Goal: Information Seeking & Learning: Compare options

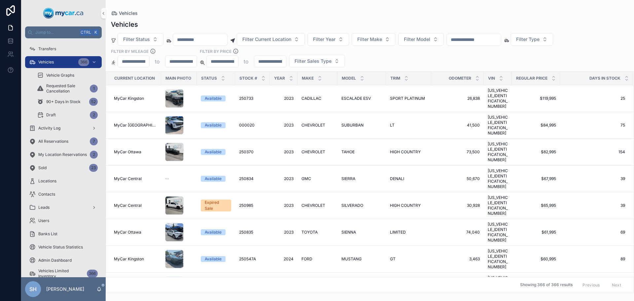
click at [449, 7] on div "Vehicles Vehicles Filter Status Filter Current Location Filter Year Filter Make…" at bounding box center [370, 146] width 528 height 293
click at [480, 40] on input "scrollable content" at bounding box center [474, 39] width 54 height 9
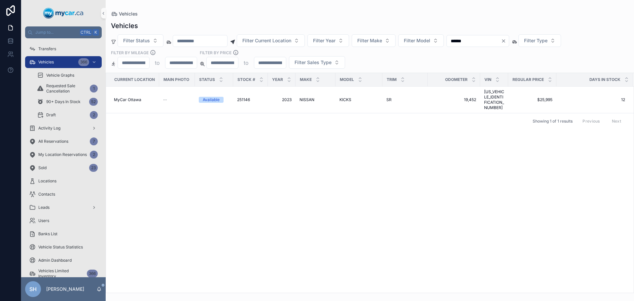
drag, startPoint x: 483, startPoint y: 44, endPoint x: 415, endPoint y: 58, distance: 69.6
click at [415, 58] on div "Filter Status Filter Current Location Filter Year Filter Make Filter Model ****…" at bounding box center [370, 51] width 528 height 34
type input "*"
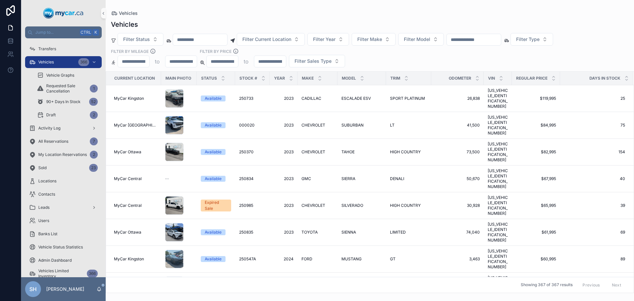
click at [344, 20] on div "Vehicles" at bounding box center [370, 24] width 518 height 9
click at [382, 41] on span "Filter Make" at bounding box center [369, 39] width 25 height 7
type input "**"
click at [365, 87] on span "NISSAN" at bounding box center [363, 87] width 18 height 7
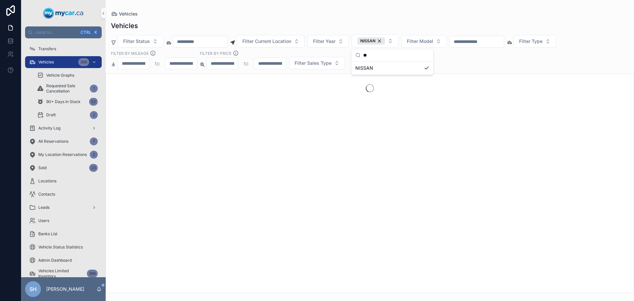
drag, startPoint x: 411, startPoint y: 21, endPoint x: 426, endPoint y: 29, distance: 16.4
click at [411, 21] on div "Vehicles" at bounding box center [370, 25] width 518 height 9
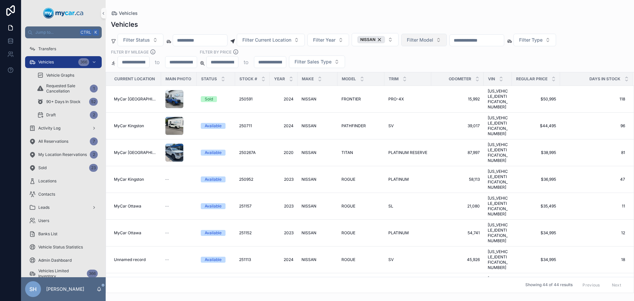
click at [432, 39] on span "Filter Model" at bounding box center [420, 40] width 26 height 7
type input "**"
click at [420, 69] on div "KICKS" at bounding box center [440, 66] width 79 height 11
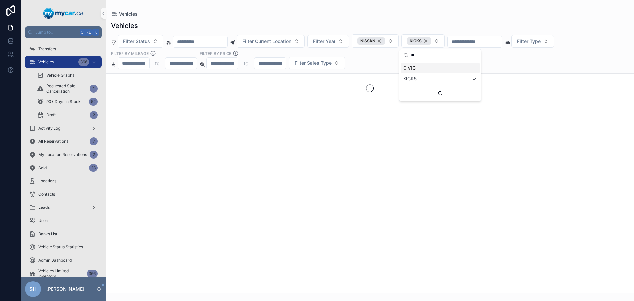
click at [398, 21] on div "Vehicles Filter Status Filter Current Location Filter Year NISSAN KICKS Filter …" at bounding box center [370, 155] width 528 height 276
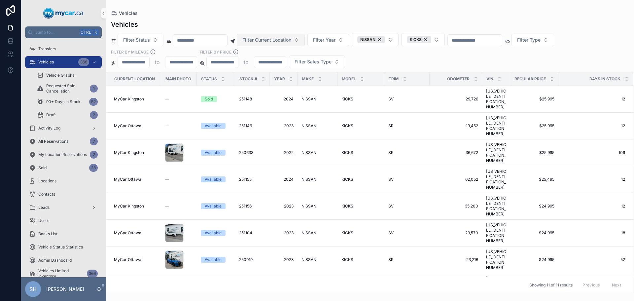
click at [272, 39] on span "Filter Current Location" at bounding box center [266, 40] width 49 height 7
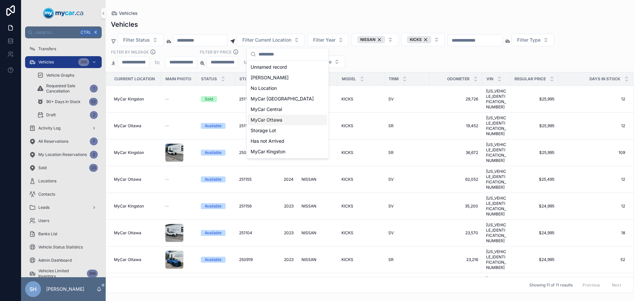
click at [276, 121] on span "MyCar Ottawa" at bounding box center [267, 120] width 32 height 7
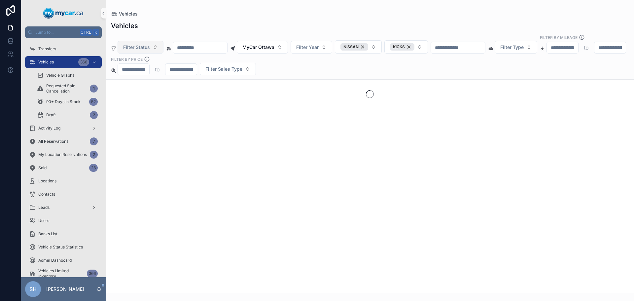
click at [138, 44] on span "Filter Status" at bounding box center [136, 47] width 27 height 7
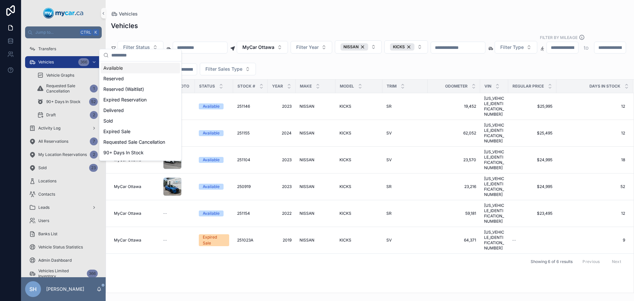
click at [117, 66] on div "Available" at bounding box center [140, 68] width 79 height 11
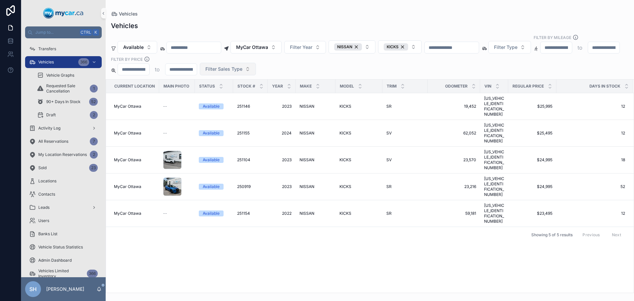
click at [256, 68] on button "Filter Sales Type" at bounding box center [228, 69] width 56 height 13
click at [289, 104] on div "Retail" at bounding box center [316, 100] width 79 height 11
click at [291, 11] on div "Vehicles" at bounding box center [370, 14] width 518 height 7
click at [262, 44] on span "MyCar Ottawa" at bounding box center [252, 47] width 32 height 7
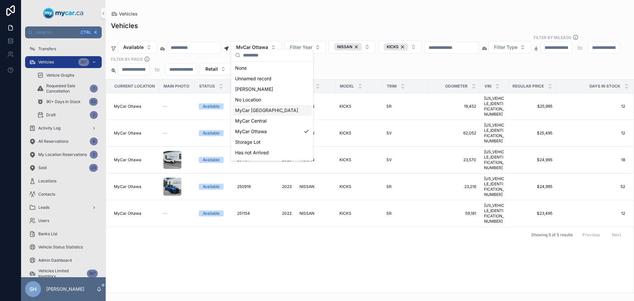
click at [265, 110] on span "MyCar [GEOGRAPHIC_DATA]" at bounding box center [266, 110] width 63 height 7
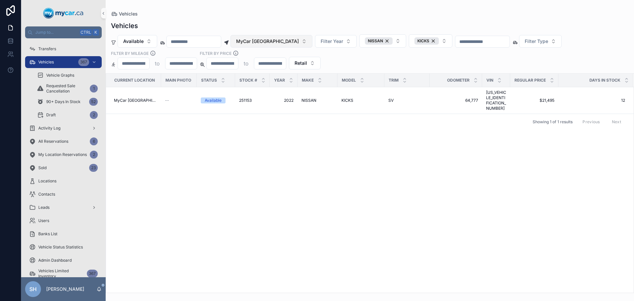
click at [261, 36] on button "MyCar [GEOGRAPHIC_DATA]" at bounding box center [271, 41] width 82 height 13
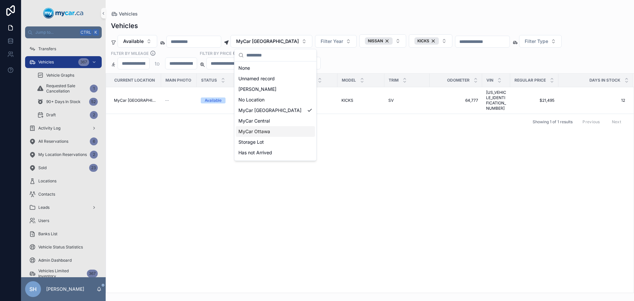
click at [274, 131] on div "MyCar Ottawa" at bounding box center [275, 131] width 79 height 11
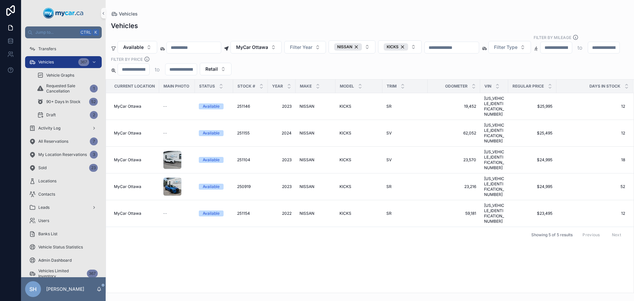
click at [285, 13] on div "Vehicles" at bounding box center [370, 14] width 518 height 7
click at [408, 43] on div "KICKS" at bounding box center [396, 46] width 24 height 7
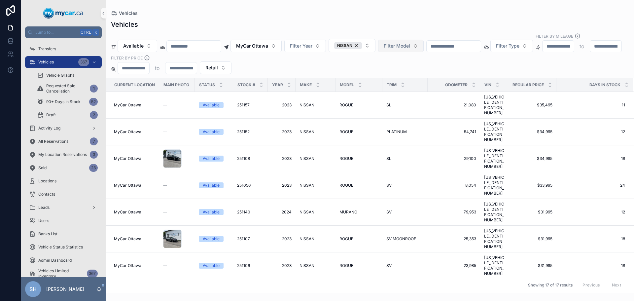
click at [405, 43] on span "Filter Model" at bounding box center [397, 46] width 26 height 7
type input "****"
click at [401, 68] on div "ROGUE" at bounding box center [416, 66] width 79 height 11
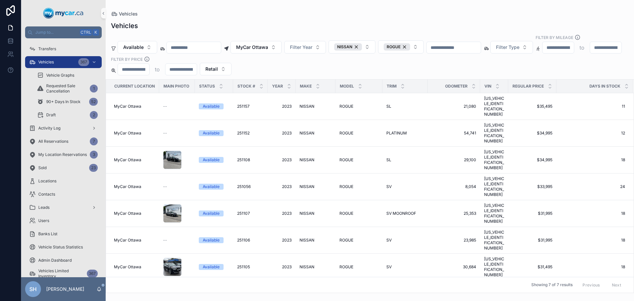
click at [392, 22] on div "Vehicles" at bounding box center [370, 25] width 518 height 9
click at [264, 44] on span "MyCar Ottawa" at bounding box center [252, 47] width 32 height 7
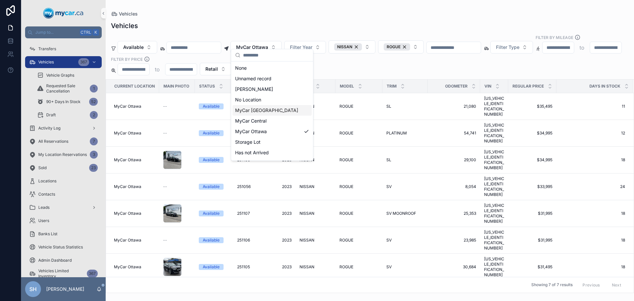
click at [267, 114] on div "MyCar [GEOGRAPHIC_DATA]" at bounding box center [271, 110] width 79 height 11
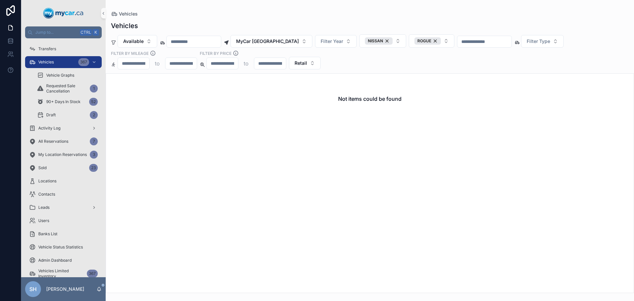
click at [280, 17] on div "Vehicles Available MyCar North Bay Filter Year NISSAN ROGUE Filter Type Filter …" at bounding box center [370, 155] width 528 height 276
click at [277, 40] on span "MyCar [GEOGRAPHIC_DATA]" at bounding box center [267, 41] width 63 height 7
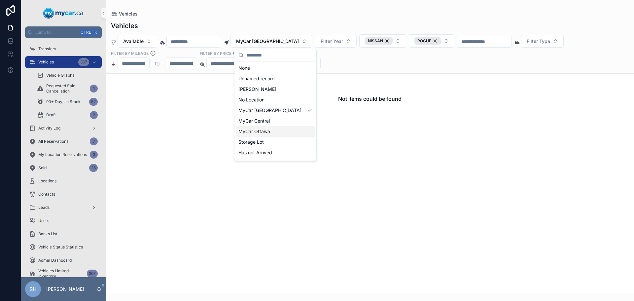
click at [267, 130] on span "MyCar Ottawa" at bounding box center [254, 131] width 32 height 7
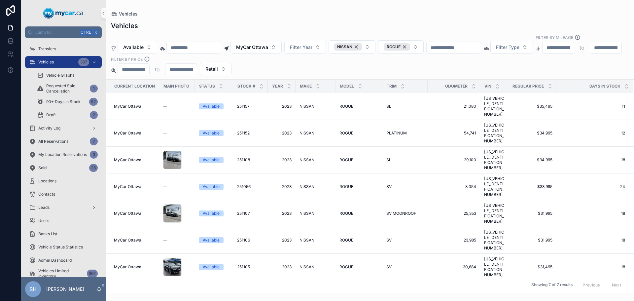
click at [281, 24] on div "Vehicles" at bounding box center [370, 25] width 518 height 9
click at [350, 237] on span "ROGUE" at bounding box center [346, 239] width 14 height 5
click at [346, 237] on span "ROGUE" at bounding box center [346, 239] width 14 height 5
click at [244, 237] on span "251106" at bounding box center [243, 239] width 13 height 5
click at [306, 264] on span "NISSAN" at bounding box center [306, 266] width 15 height 5
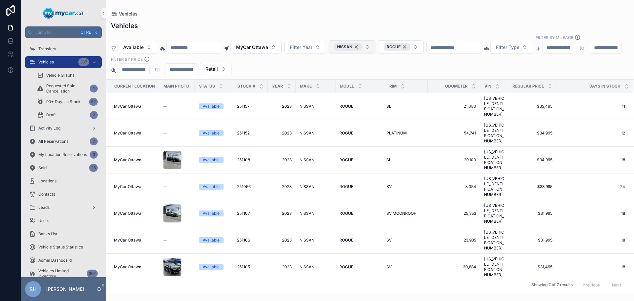
click at [362, 43] on div "NISSAN" at bounding box center [348, 46] width 28 height 7
click at [407, 43] on div "ROGUE" at bounding box center [394, 46] width 26 height 7
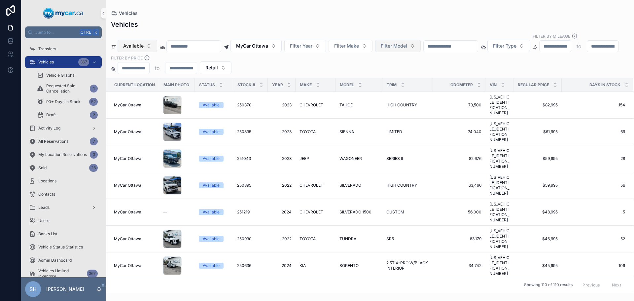
click at [137, 43] on span "Available" at bounding box center [133, 46] width 20 height 7
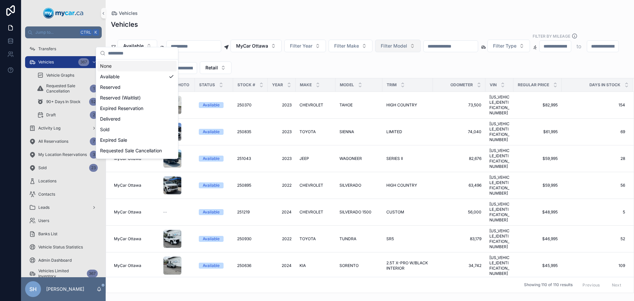
click at [101, 68] on div "None" at bounding box center [136, 66] width 79 height 11
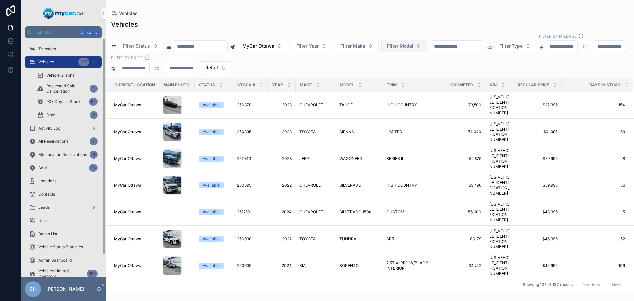
click at [263, 9] on div "Vehicles Vehicles Filter Status MyCar Ottawa Filter Year Filter Make Filter Mod…" at bounding box center [370, 146] width 528 height 293
click at [270, 43] on span "MyCar Ottawa" at bounding box center [258, 46] width 32 height 7
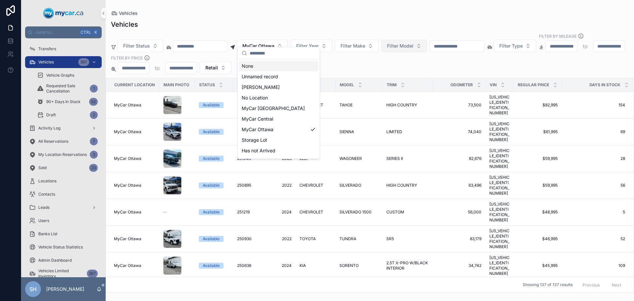
click at [255, 63] on div "None" at bounding box center [278, 66] width 79 height 11
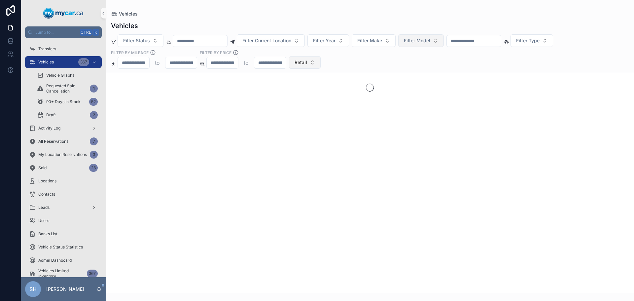
drag, startPoint x: 296, startPoint y: 63, endPoint x: 294, endPoint y: 68, distance: 5.3
click at [296, 63] on span "Retail" at bounding box center [300, 62] width 13 height 7
click at [274, 90] on div "None" at bounding box center [304, 89] width 79 height 11
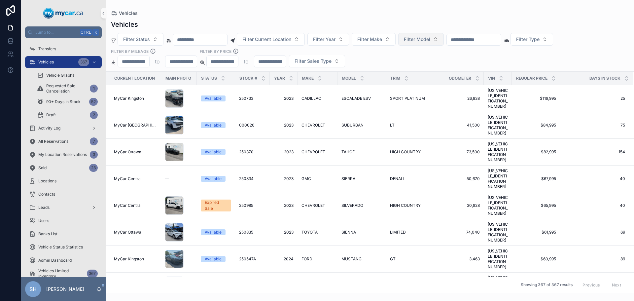
click at [491, 36] on input "scrollable content" at bounding box center [474, 39] width 54 height 9
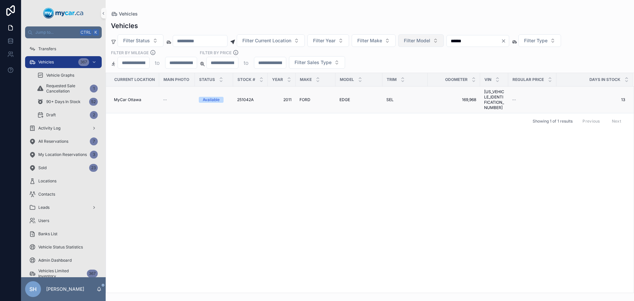
type input "******"
click at [347, 98] on span "EDGE" at bounding box center [344, 99] width 11 height 5
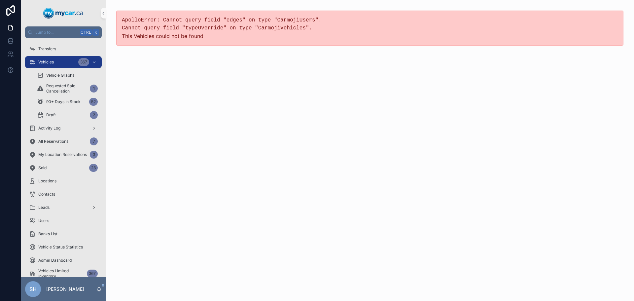
drag, startPoint x: 306, startPoint y: 86, endPoint x: 284, endPoint y: 56, distance: 37.1
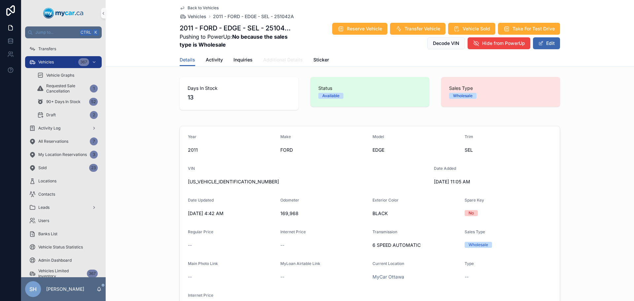
click at [278, 59] on span "Additional Details" at bounding box center [283, 59] width 40 height 7
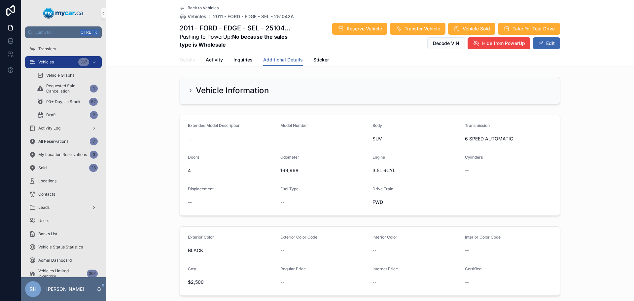
click at [187, 61] on span "Details" at bounding box center [188, 59] width 16 height 7
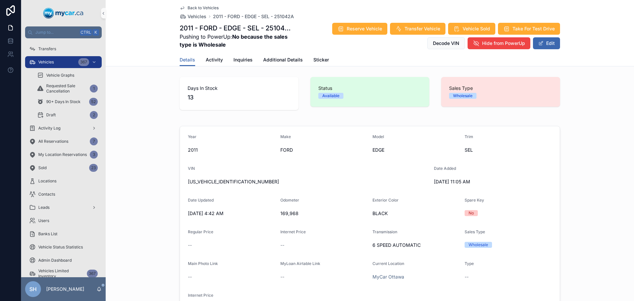
click at [151, 85] on div "Days In Stock 13 Status Available Sales Type Wholesale" at bounding box center [370, 93] width 528 height 38
drag, startPoint x: 237, startPoint y: 183, endPoint x: 181, endPoint y: 178, distance: 56.0
click at [181, 179] on form "Year [DATE] Make FORD Model EDGE Trim SEL VIN [US_VEHICLE_IDENTIFICATION_NUMBER…" at bounding box center [370, 223] width 380 height 195
copy span "[US_VEHICLE_IDENTIFICATION_NUMBER]"
click at [49, 65] on div "Vehicles 367" at bounding box center [63, 62] width 69 height 11
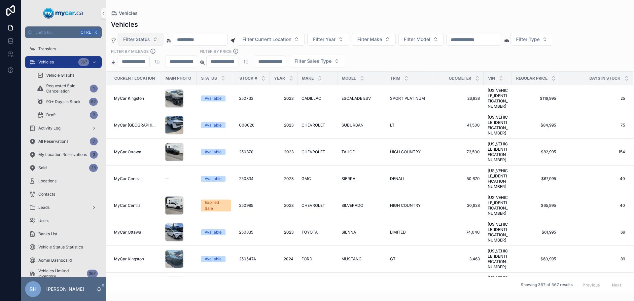
click at [140, 41] on span "Filter Status" at bounding box center [136, 39] width 27 height 7
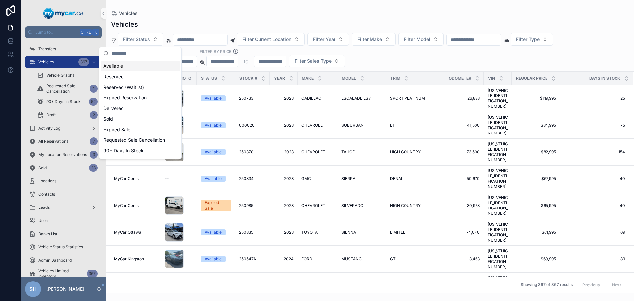
click at [125, 66] on div "Available" at bounding box center [140, 66] width 79 height 11
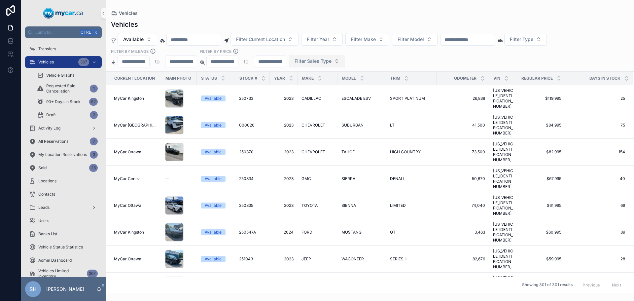
click at [317, 63] on span "Filter Sales Type" at bounding box center [312, 61] width 37 height 7
click at [299, 98] on div "Retail" at bounding box center [316, 98] width 79 height 11
click at [349, 19] on div "Vehicles Available Filter Current Location Filter Year Filter Make Filter Model…" at bounding box center [370, 154] width 528 height 277
click at [376, 41] on span "Filter Make" at bounding box center [363, 39] width 25 height 7
type input "**"
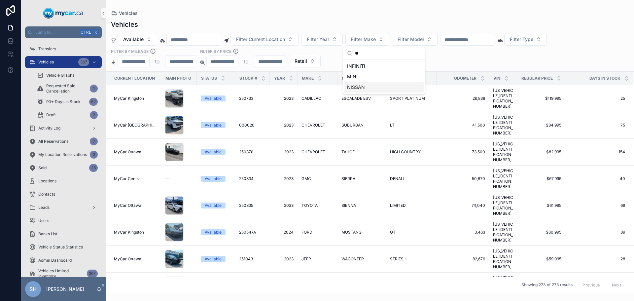
click at [364, 87] on div "NISSAN" at bounding box center [383, 87] width 79 height 11
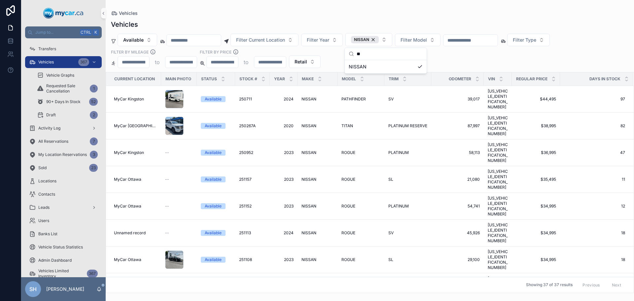
click at [393, 19] on div "Vehicles Available Filter Current Location Filter Year NISSAN Filter Model Filt…" at bounding box center [370, 154] width 528 height 277
click at [346, 60] on div "Available Filter Current Location Filter Year NISSAN Filter Model Filter Type F…" at bounding box center [370, 50] width 528 height 35
click at [426, 33] on div "Available Filter Current Location Filter Year NISSAN Filter Model Filter Type F…" at bounding box center [370, 50] width 528 height 35
click at [424, 39] on span "Filter Model" at bounding box center [413, 40] width 26 height 7
type input "***"
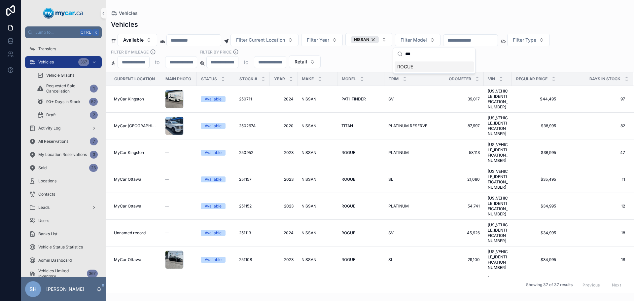
click at [416, 65] on div "ROGUE" at bounding box center [433, 66] width 79 height 11
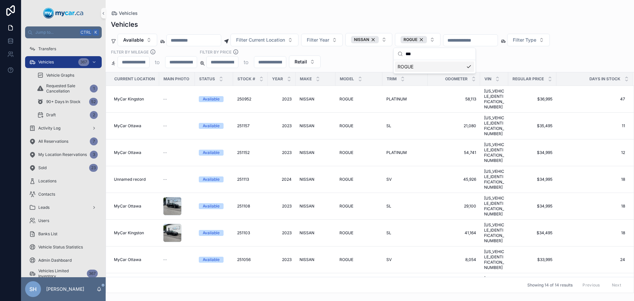
click at [385, 13] on div "Vehicles" at bounding box center [370, 13] width 518 height 5
click at [276, 36] on button "Filter Current Location" at bounding box center [264, 40] width 68 height 13
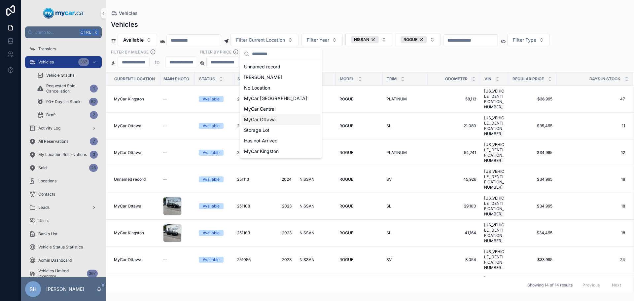
click at [276, 119] on div "MyCar Ottawa" at bounding box center [280, 119] width 79 height 11
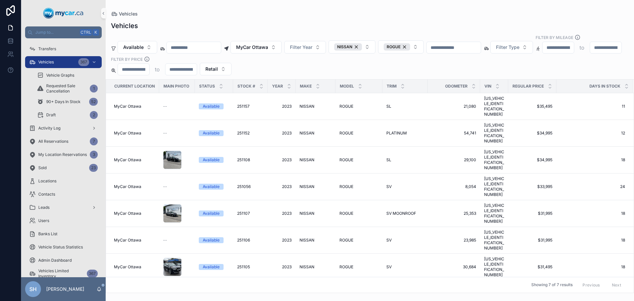
click at [309, 2] on div "Vehicles Vehicles Available MyCar [GEOGRAPHIC_DATA] Filter Year NISSAN ROGUE Fi…" at bounding box center [370, 146] width 528 height 293
click at [264, 44] on span "MyCar Ottawa" at bounding box center [252, 47] width 32 height 7
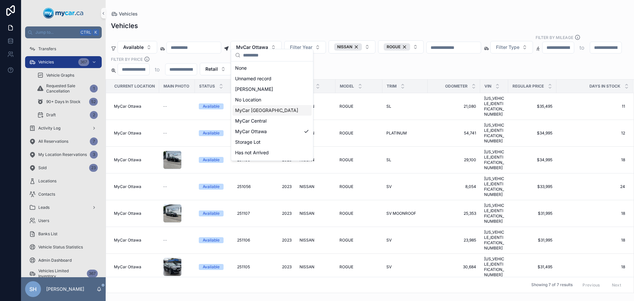
click at [262, 111] on span "MyCar [GEOGRAPHIC_DATA]" at bounding box center [266, 110] width 63 height 7
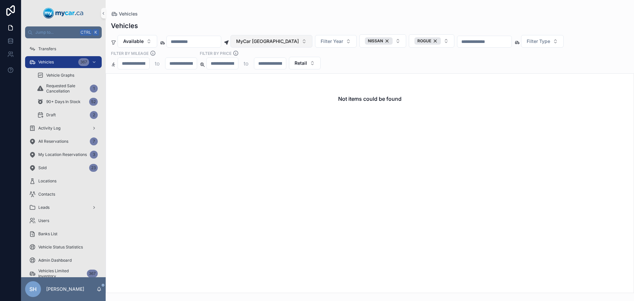
click at [261, 44] on span "MyCar [GEOGRAPHIC_DATA]" at bounding box center [267, 41] width 63 height 7
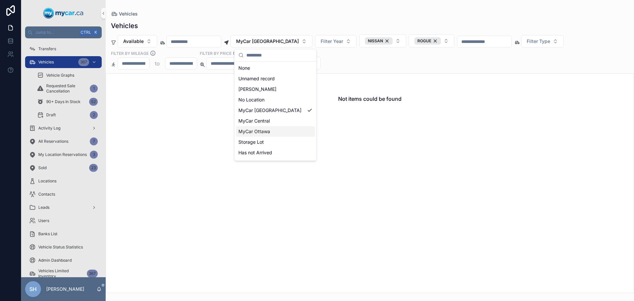
click at [264, 131] on span "MyCar Ottawa" at bounding box center [254, 131] width 32 height 7
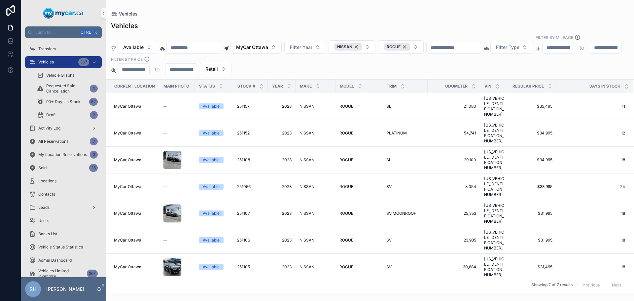
click at [265, 13] on div "Vehicles" at bounding box center [370, 14] width 518 height 7
click at [362, 43] on div "NISSAN" at bounding box center [348, 46] width 28 height 7
click at [407, 43] on div "ROGUE" at bounding box center [394, 46] width 26 height 7
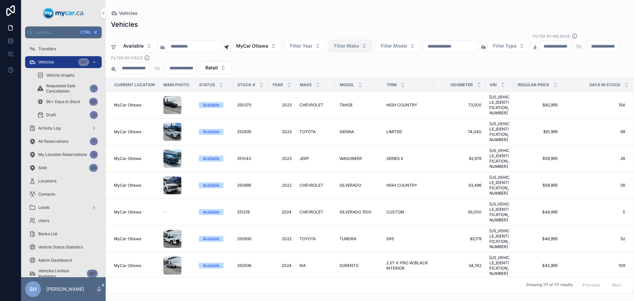
click at [344, 20] on div "Vehicles" at bounding box center [370, 24] width 518 height 9
click at [555, 81] on icon "scrollable content" at bounding box center [555, 83] width 4 height 4
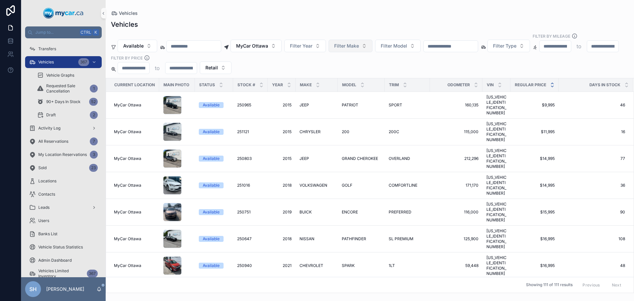
click at [551, 86] on icon "scrollable content" at bounding box center [552, 86] width 2 height 1
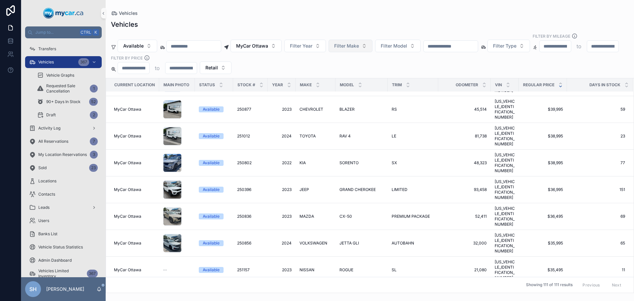
scroll to position [363, 0]
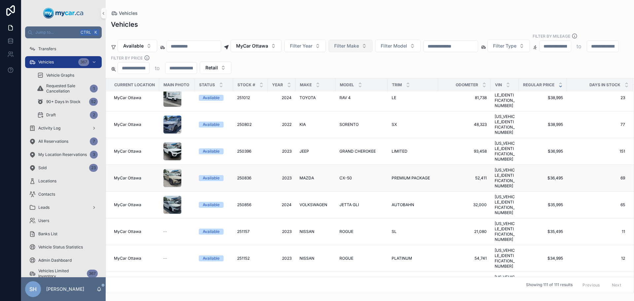
click at [304, 175] on span "MAZDA" at bounding box center [306, 177] width 15 height 5
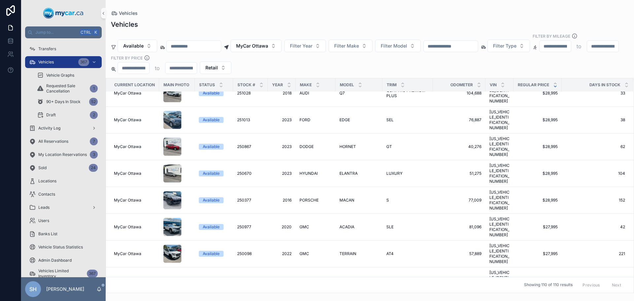
scroll to position [1287, 0]
